Goal: Navigation & Orientation: Find specific page/section

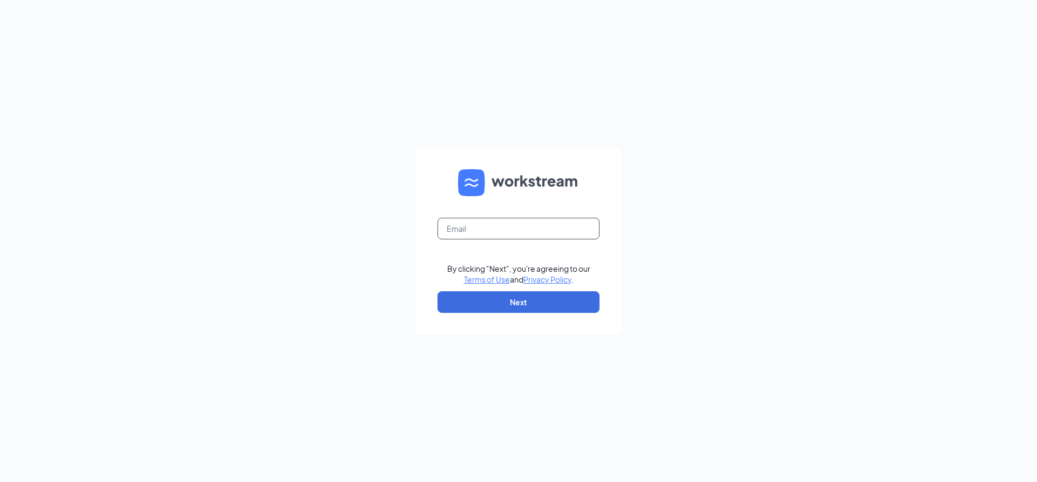
click at [460, 229] on input "text" at bounding box center [518, 229] width 162 height 22
type input "[EMAIL_ADDRESS][DOMAIN_NAME]"
click at [511, 300] on button "Next" at bounding box center [518, 302] width 162 height 22
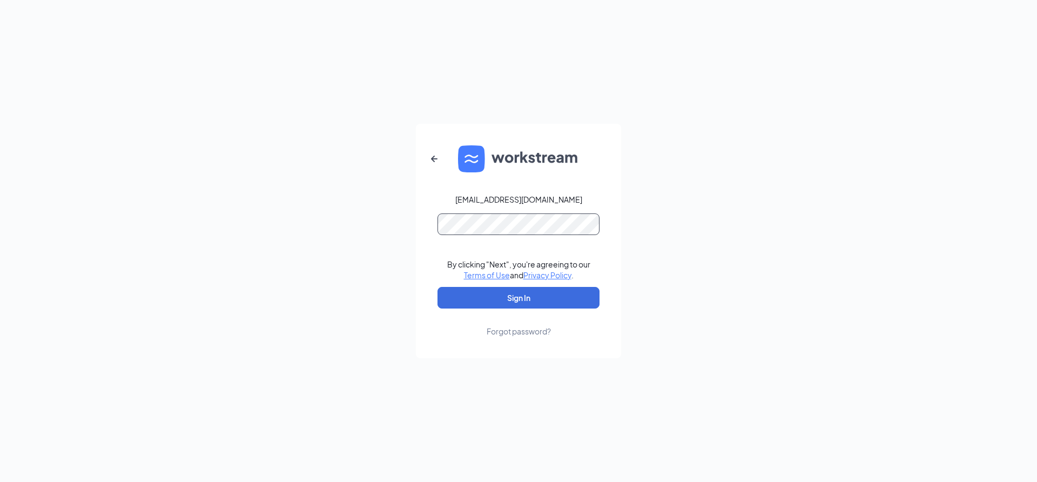
click at [437, 287] on button "Sign In" at bounding box center [518, 298] width 162 height 22
click at [450, 296] on button "Sign In" at bounding box center [518, 298] width 162 height 22
click at [400, 255] on div "[EMAIL_ADDRESS][DOMAIN_NAME] Credential mismatches. By clicking "Next", you're …" at bounding box center [518, 241] width 1037 height 482
click at [437, 287] on button "Sign In" at bounding box center [518, 298] width 162 height 22
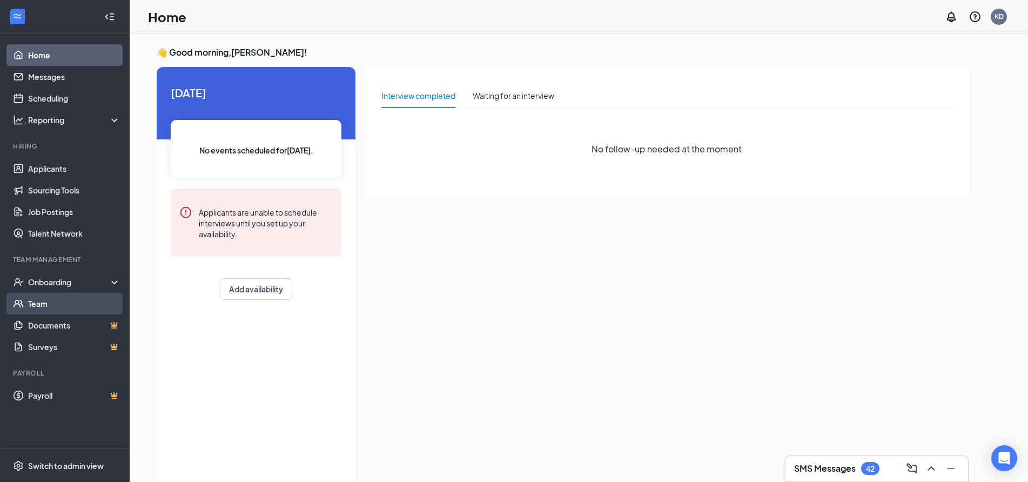
click at [28, 299] on link "Team" at bounding box center [74, 304] width 92 height 22
